Goal: Information Seeking & Learning: Check status

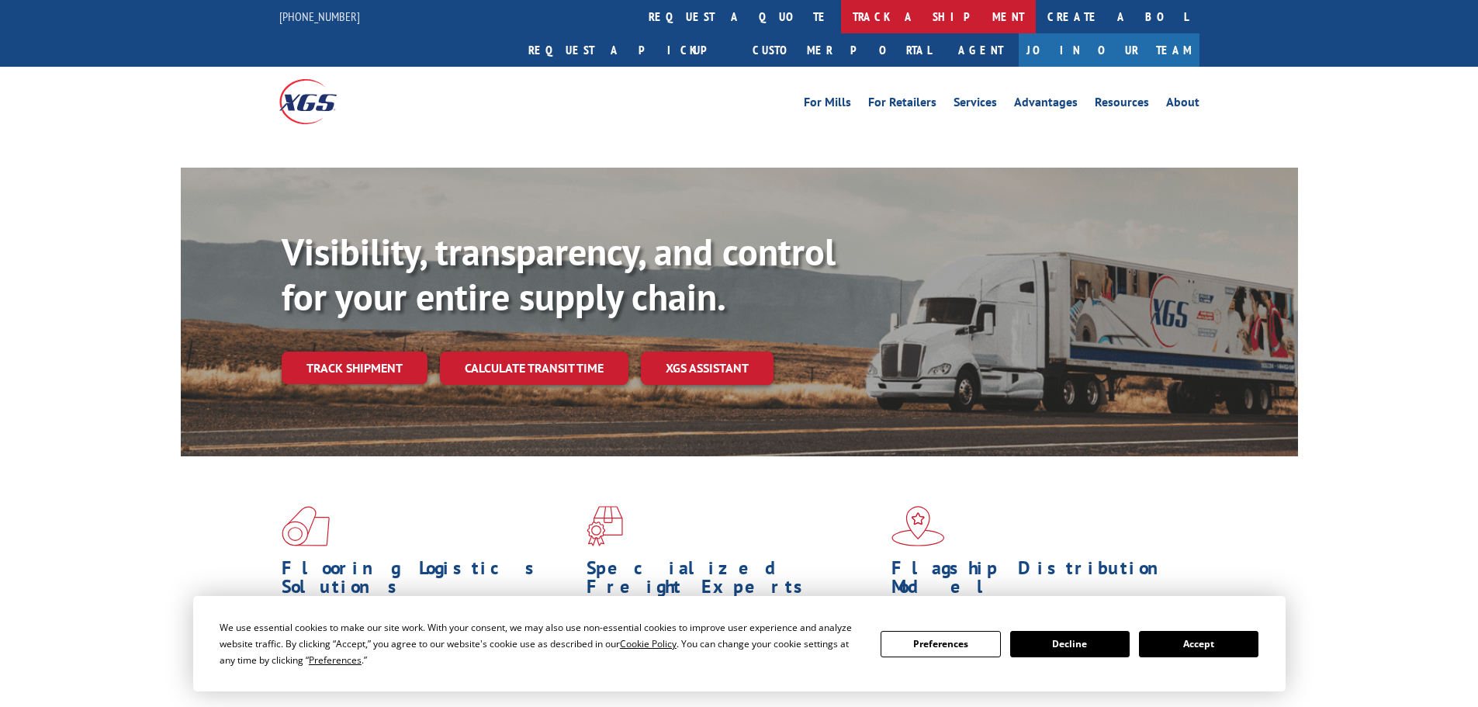
click at [841, 21] on link "track a shipment" at bounding box center [938, 16] width 195 height 33
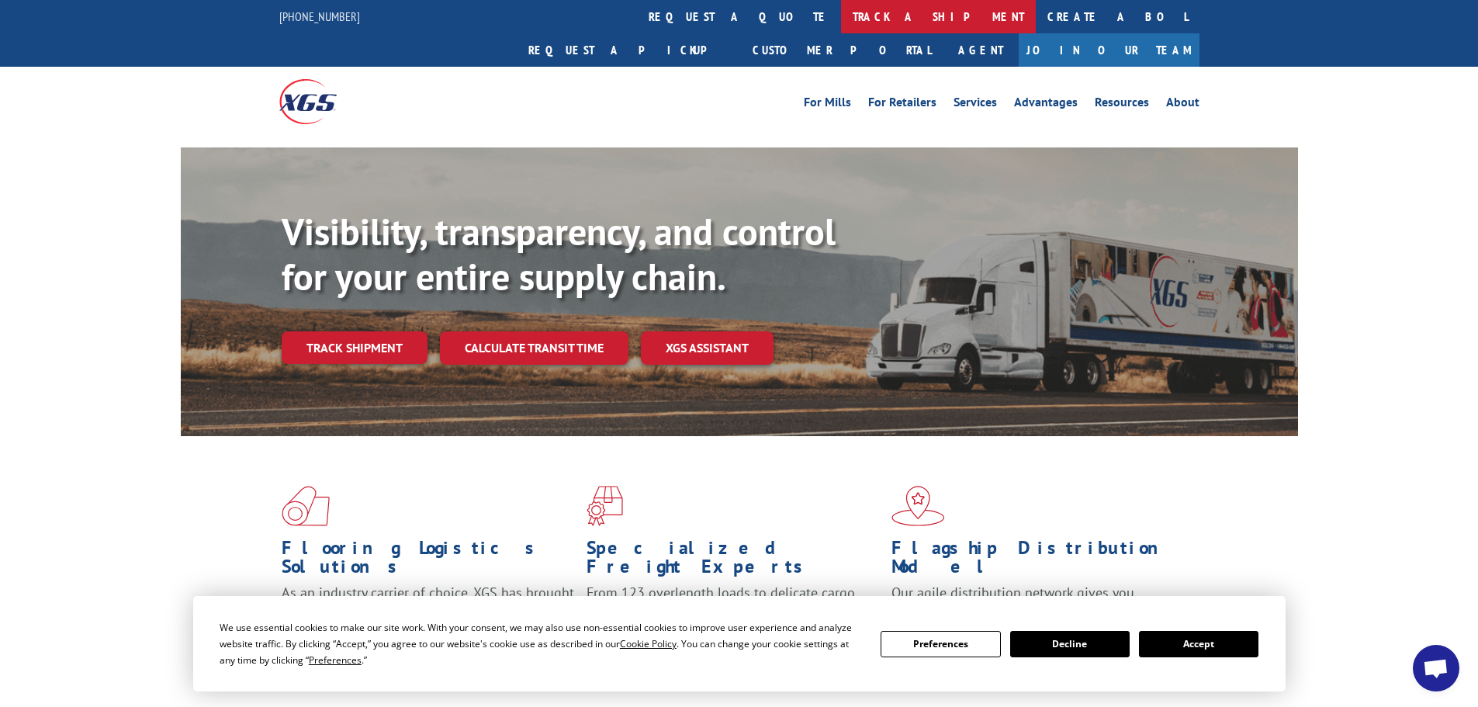
click at [841, 9] on link "track a shipment" at bounding box center [938, 16] width 195 height 33
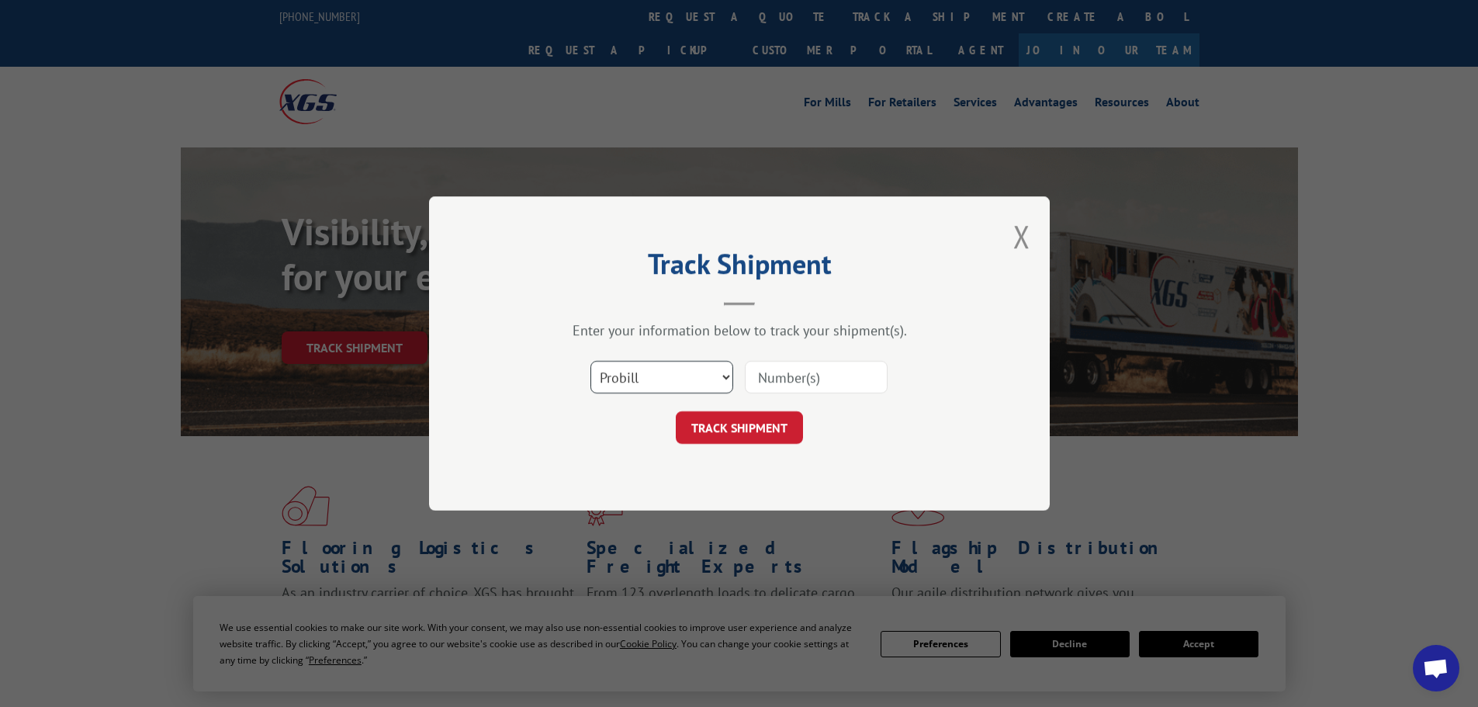
click at [675, 390] on select "Select category... Probill BOL PO" at bounding box center [661, 377] width 143 height 33
select select "bol"
click at [590, 361] on select "Select category... Probill BOL PO" at bounding box center [661, 377] width 143 height 33
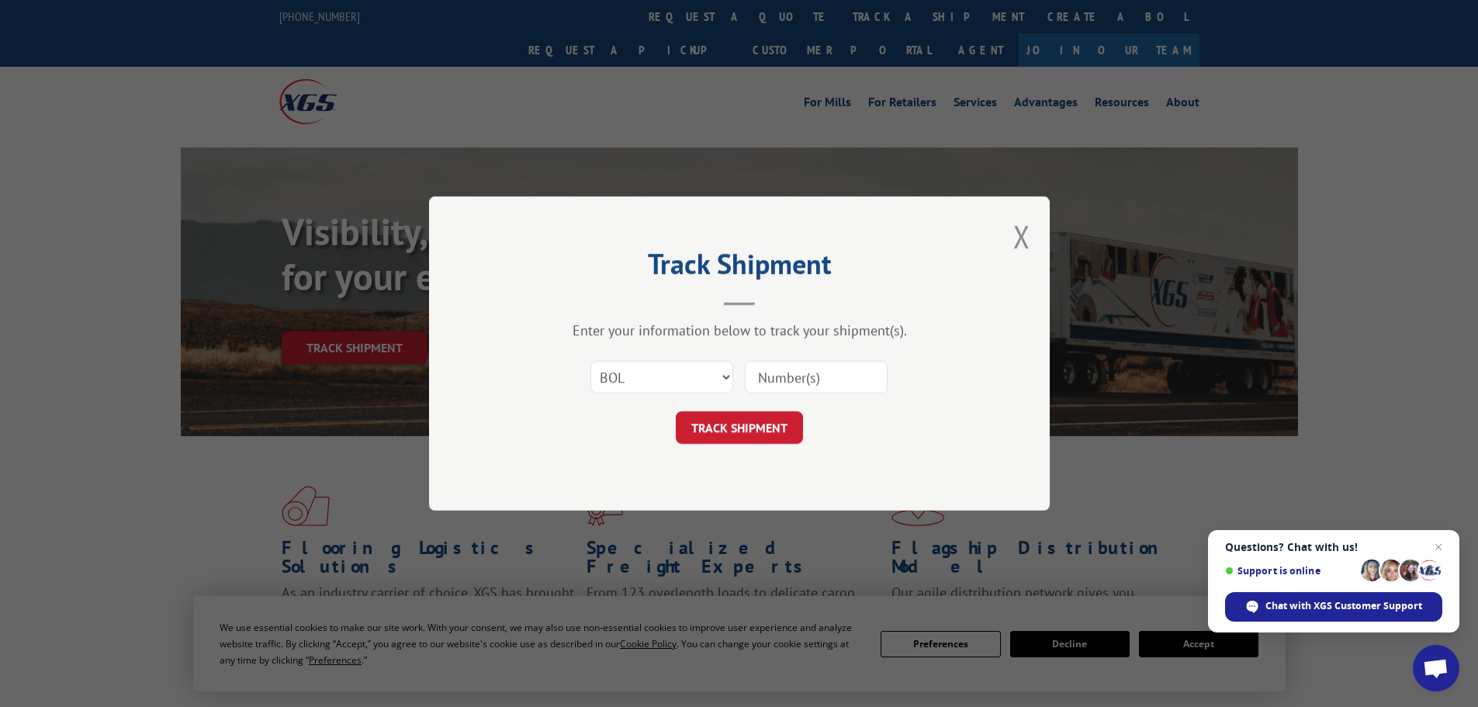
click at [768, 370] on input at bounding box center [816, 377] width 143 height 33
paste input "6046426"
type input "6046426"
click at [757, 418] on button "TRACK SHIPMENT" at bounding box center [739, 427] width 127 height 33
